Goal: Information Seeking & Learning: Learn about a topic

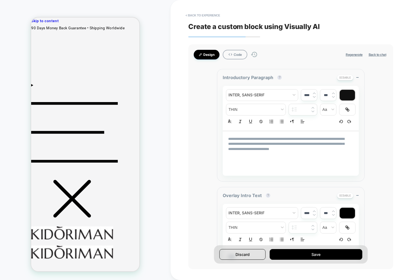
scroll to position [66, 0]
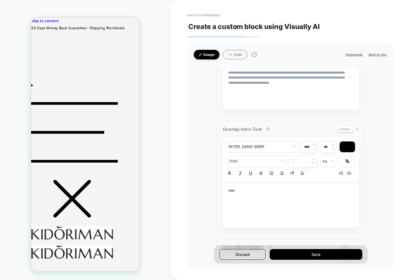
click at [195, 125] on div "**********" at bounding box center [290, 156] width 205 height 224
click at [303, 83] on p "**********" at bounding box center [288, 77] width 121 height 15
type input "****"
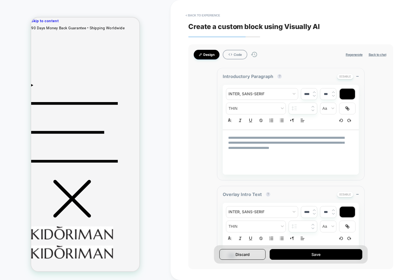
scroll to position [0, 0]
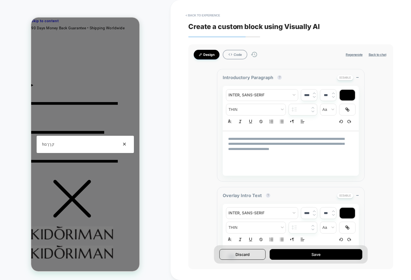
click at [125, 145] on button "×" at bounding box center [124, 144] width 8 height 8
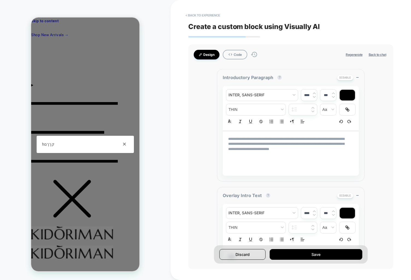
click at [115, 89] on div "× hקךךם" at bounding box center [85, 143] width 108 height 253
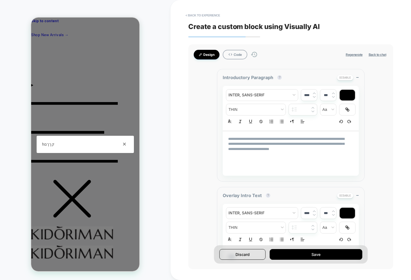
drag, startPoint x: 127, startPoint y: 106, endPoint x: 136, endPoint y: 111, distance: 9.9
click at [127, 106] on div "× hקךךם" at bounding box center [85, 143] width 108 height 253
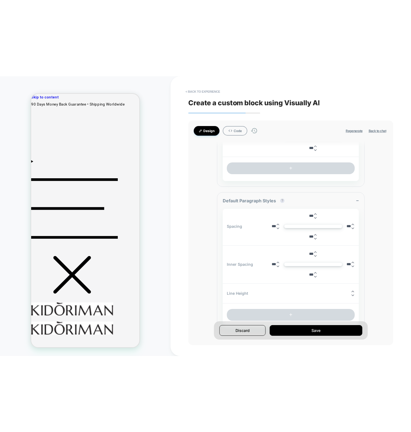
scroll to position [412, 0]
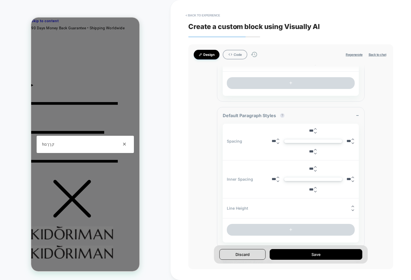
click at [111, 108] on div "× hקךךם" at bounding box center [85, 143] width 108 height 253
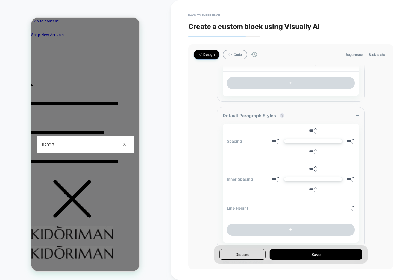
click at [102, 180] on div "× hקךךם" at bounding box center [85, 143] width 108 height 253
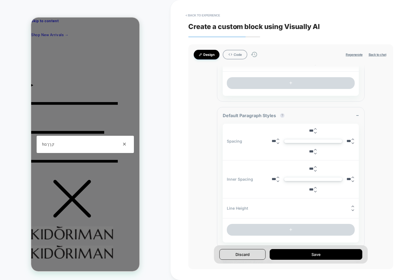
click at [61, 55] on div "× hקךךם" at bounding box center [85, 143] width 108 height 253
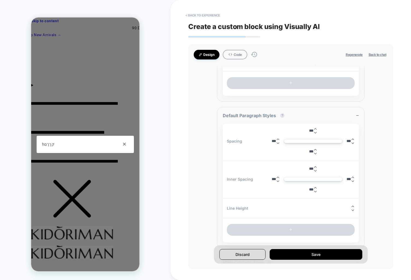
click at [111, 74] on div "× hקךךם" at bounding box center [85, 143] width 108 height 253
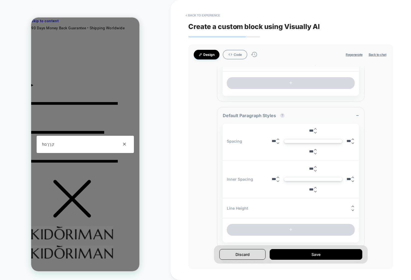
click at [67, 64] on div "× hקךךם" at bounding box center [85, 143] width 108 height 253
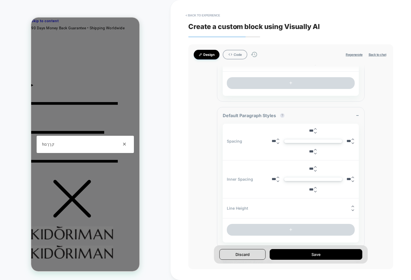
click at [77, 63] on div "× hקךךם" at bounding box center [85, 143] width 108 height 253
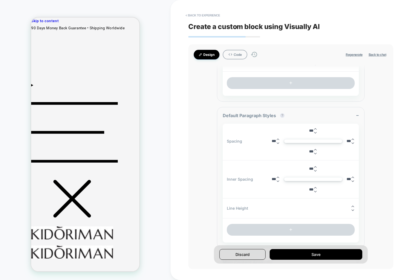
drag, startPoint x: 80, startPoint y: 90, endPoint x: 80, endPoint y: 85, distance: 4.7
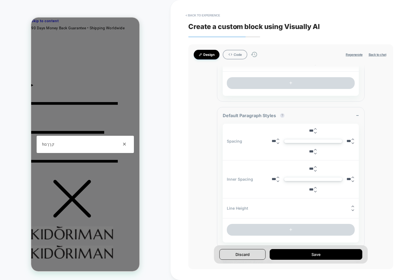
click at [74, 71] on div "× hקךךם" at bounding box center [85, 143] width 108 height 253
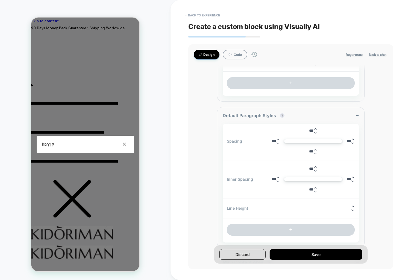
click at [76, 73] on div "× hקךךם" at bounding box center [85, 143] width 108 height 253
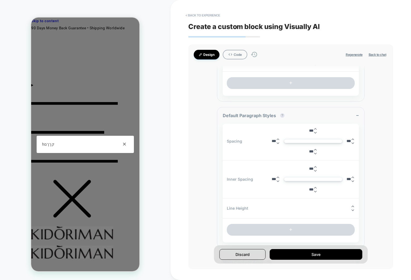
click at [84, 68] on div "× hקךךם" at bounding box center [85, 143] width 108 height 253
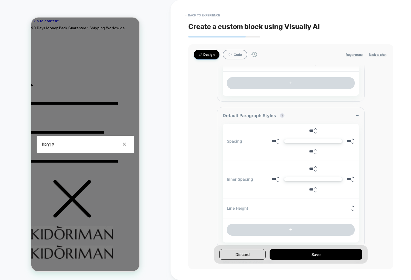
click at [74, 74] on div "× hקךךם" at bounding box center [85, 143] width 108 height 253
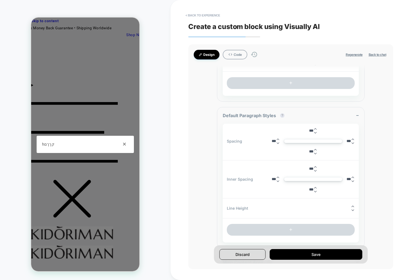
click at [56, 67] on div "× hקךךם" at bounding box center [85, 143] width 108 height 253
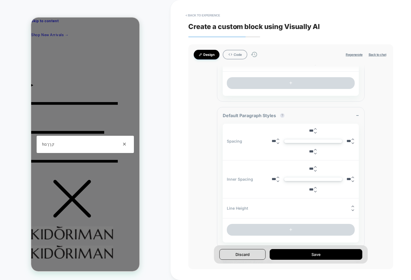
click at [42, 70] on div "× hקךךם" at bounding box center [85, 143] width 108 height 253
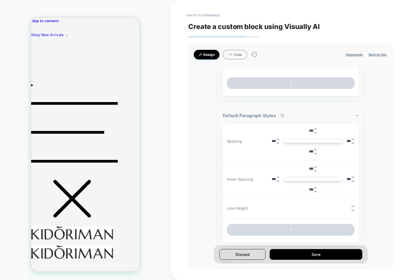
click at [373, 207] on div "**********" at bounding box center [290, 156] width 205 height 224
